Goal: Find specific page/section: Find specific page/section

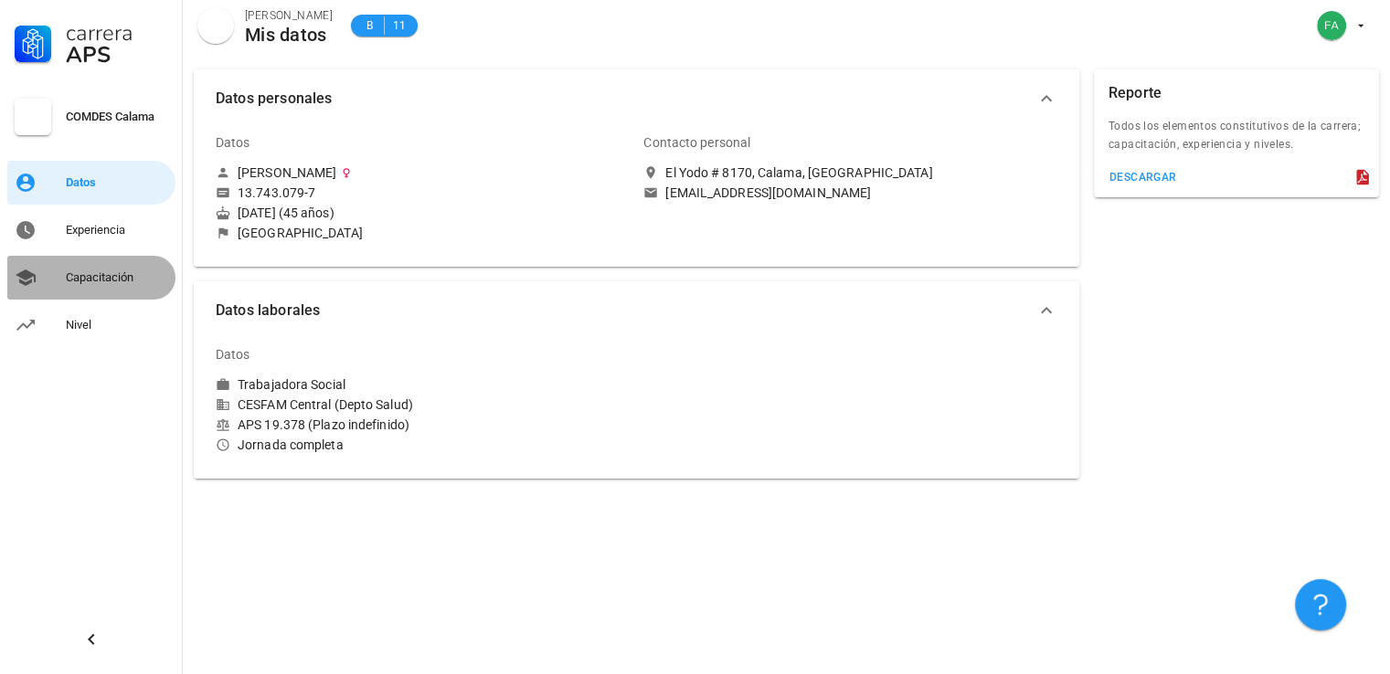
click at [93, 282] on div "Capacitación" at bounding box center [117, 277] width 102 height 15
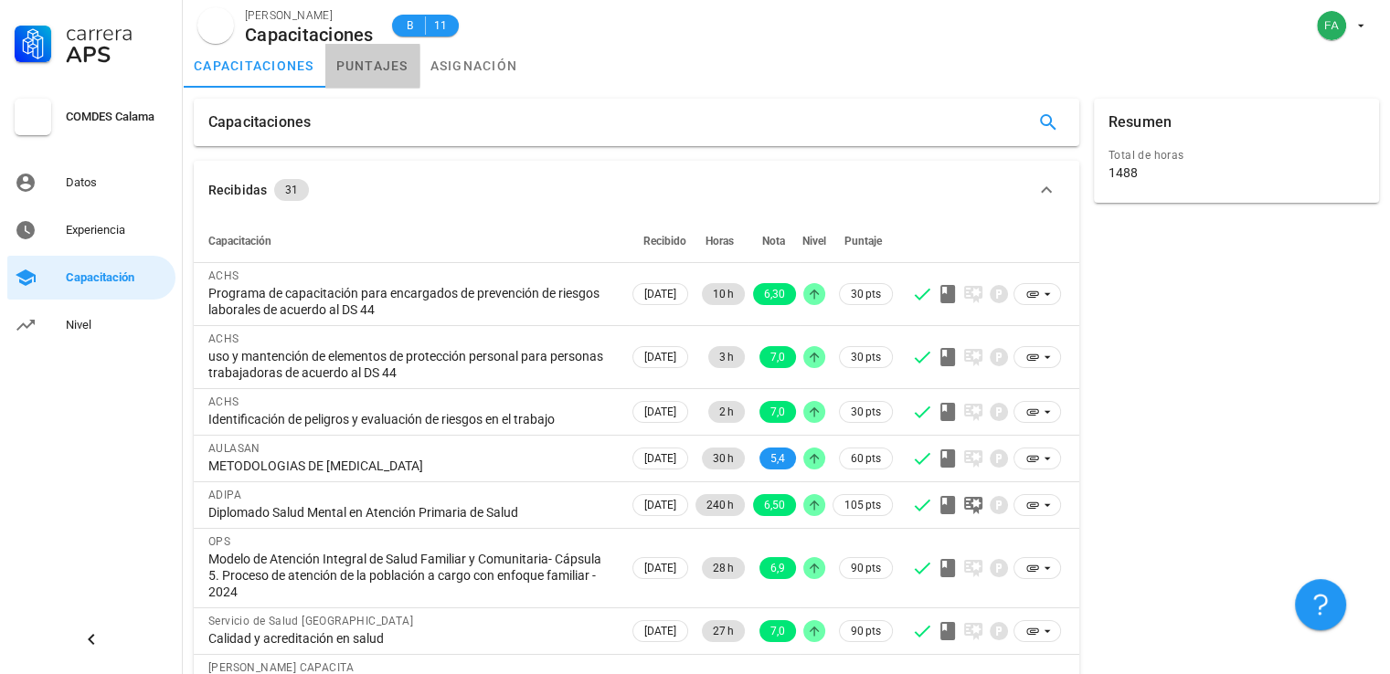
click at [376, 66] on link "puntajes" at bounding box center [372, 66] width 94 height 44
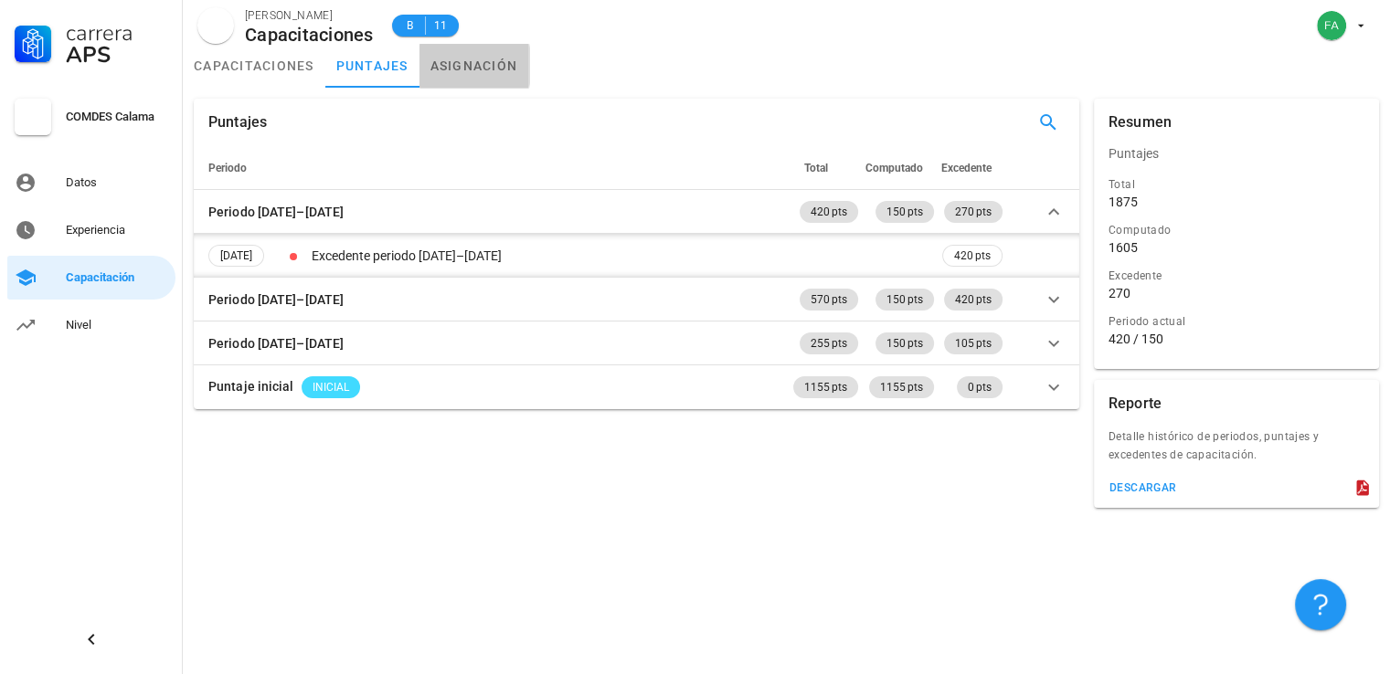
click at [490, 65] on link "asignación" at bounding box center [474, 66] width 110 height 44
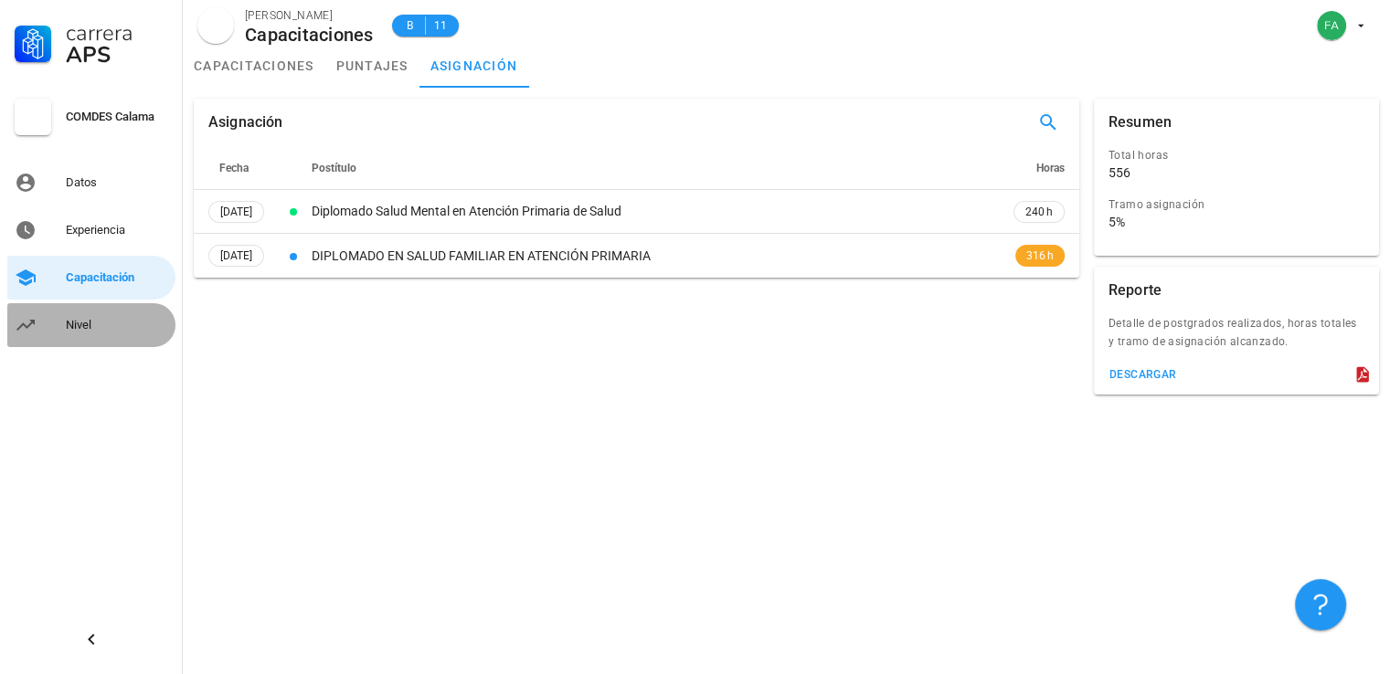
click at [124, 330] on div "Nivel" at bounding box center [117, 325] width 102 height 15
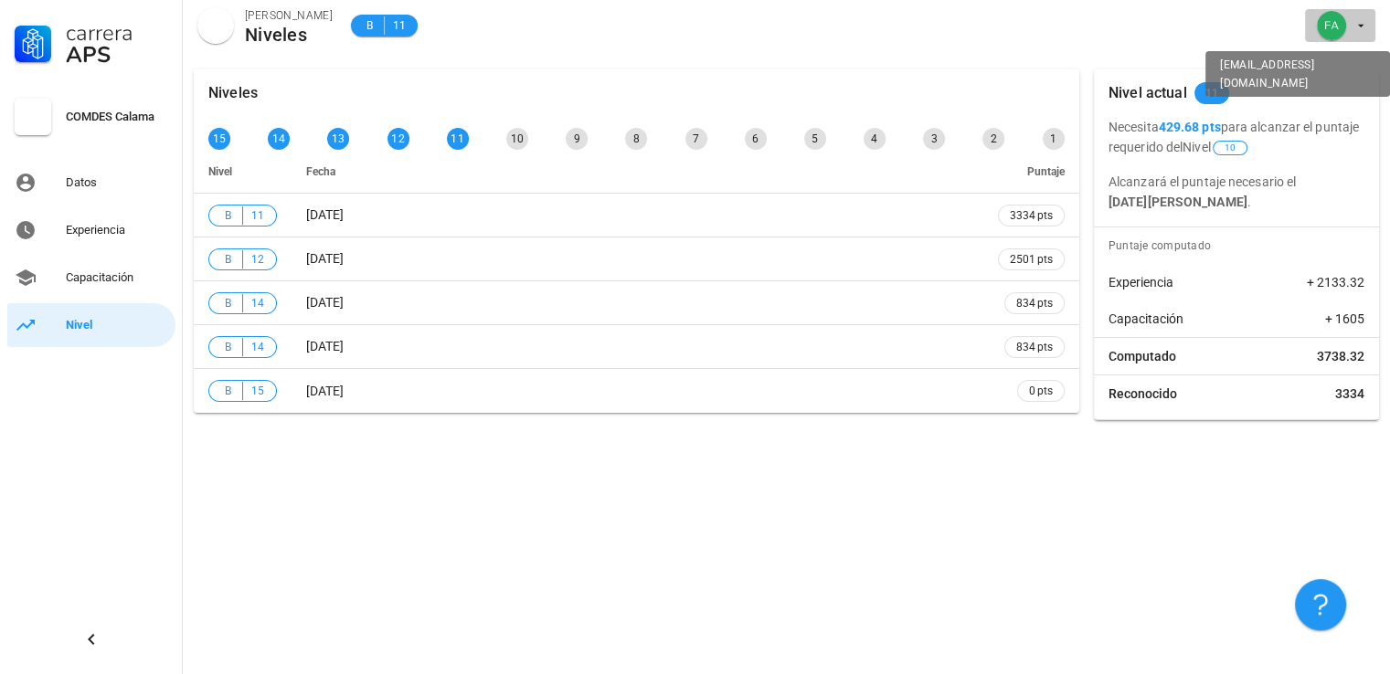
click at [1363, 30] on icon "button" at bounding box center [1360, 25] width 15 height 15
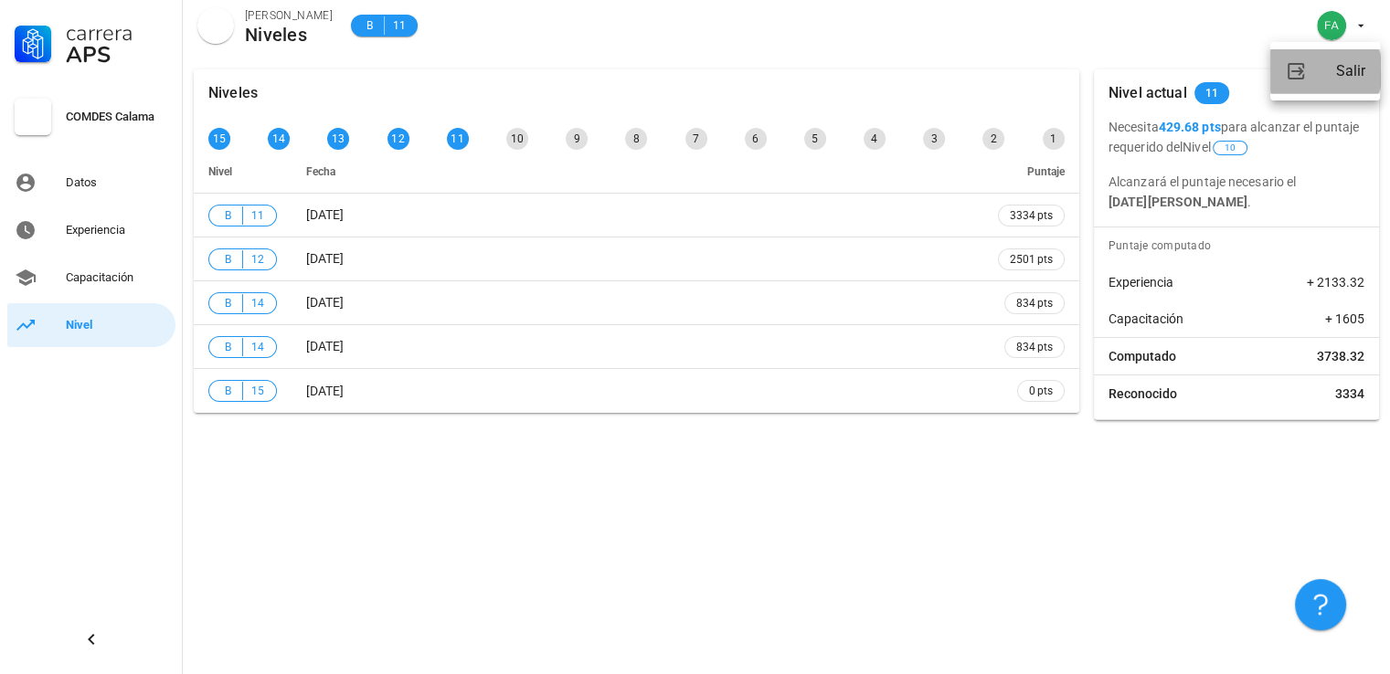
click at [1335, 62] on link "Salir" at bounding box center [1325, 71] width 110 height 44
